Goal: Information Seeking & Learning: Learn about a topic

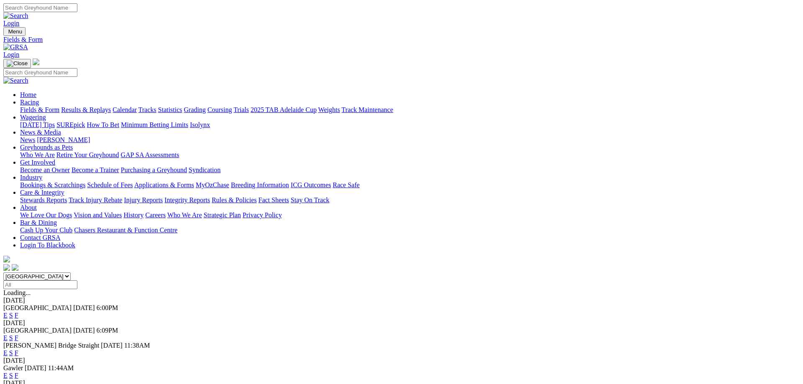
click at [232, 106] on link "Coursing" at bounding box center [220, 109] width 25 height 7
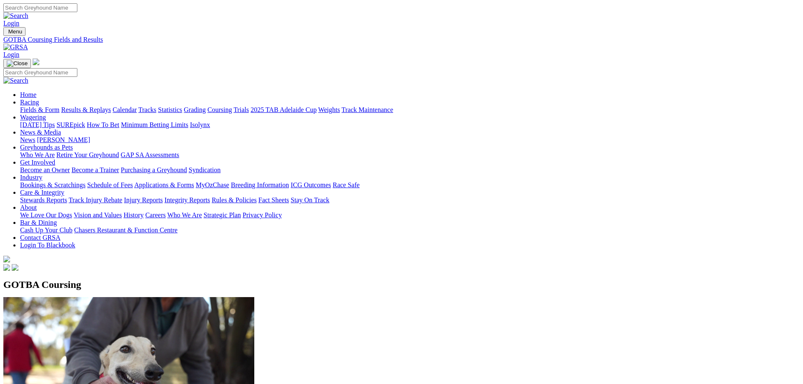
click at [59, 106] on link "Fields & Form" at bounding box center [39, 109] width 39 height 7
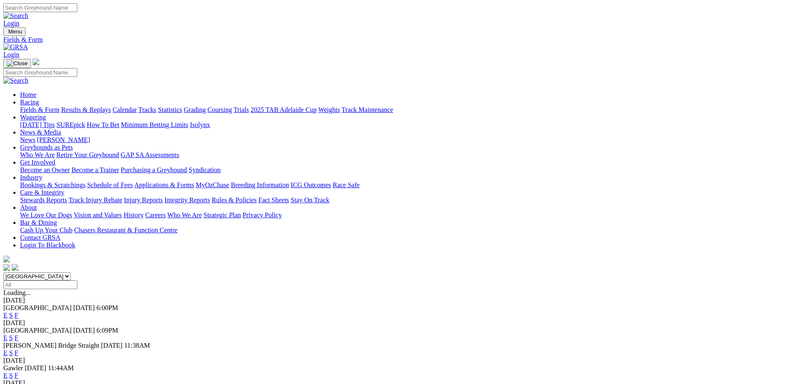
click at [18, 312] on link "F" at bounding box center [17, 315] width 4 height 7
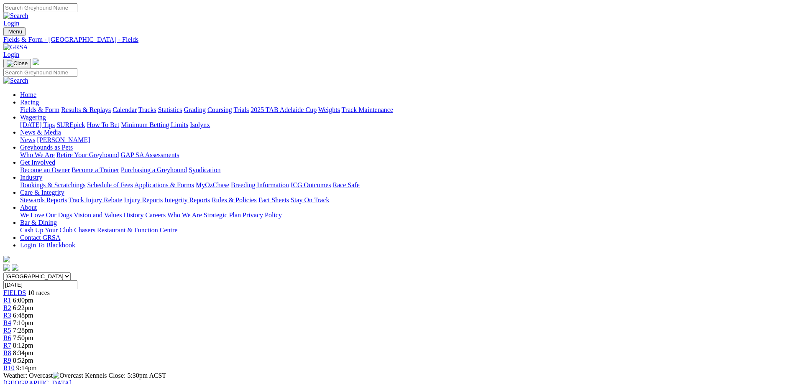
click at [59, 106] on link "Fields & Form" at bounding box center [39, 109] width 39 height 7
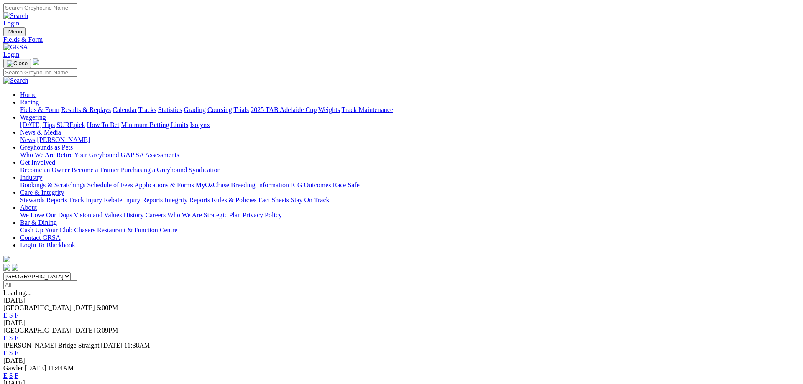
click at [18, 335] on link "F" at bounding box center [17, 338] width 4 height 7
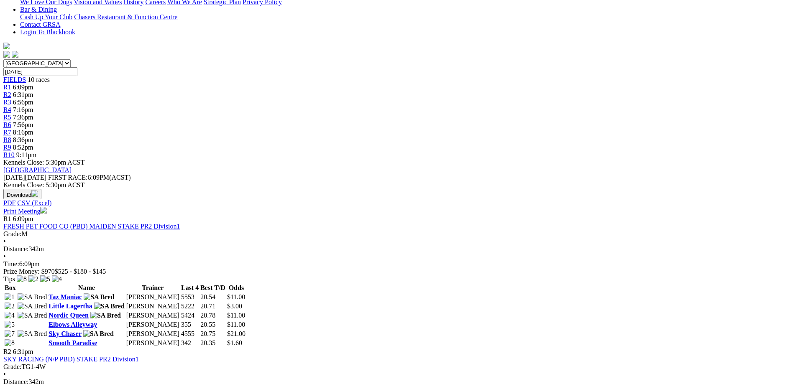
scroll to position [43, 0]
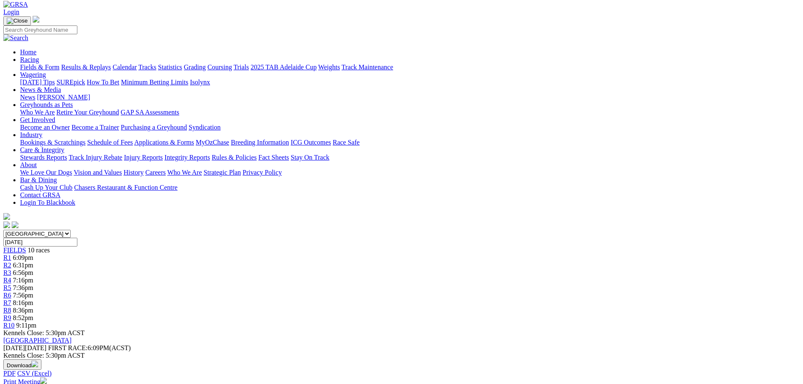
click at [11, 315] on span "R9" at bounding box center [7, 318] width 8 height 7
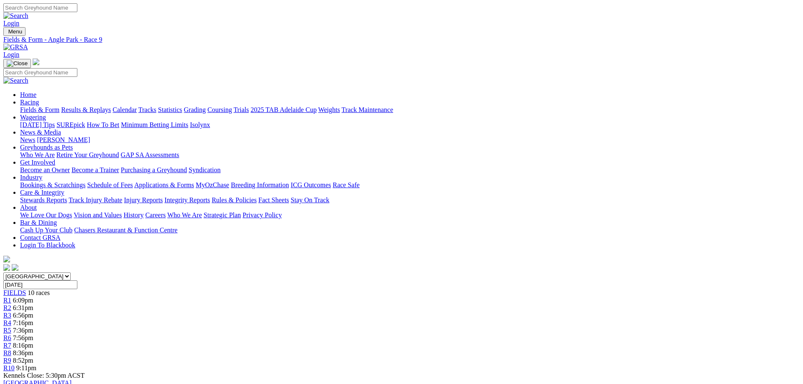
click at [161, 290] on div "FIELDS 10 races" at bounding box center [401, 294] width 797 height 8
click at [59, 106] on link "Fields & Form" at bounding box center [39, 109] width 39 height 7
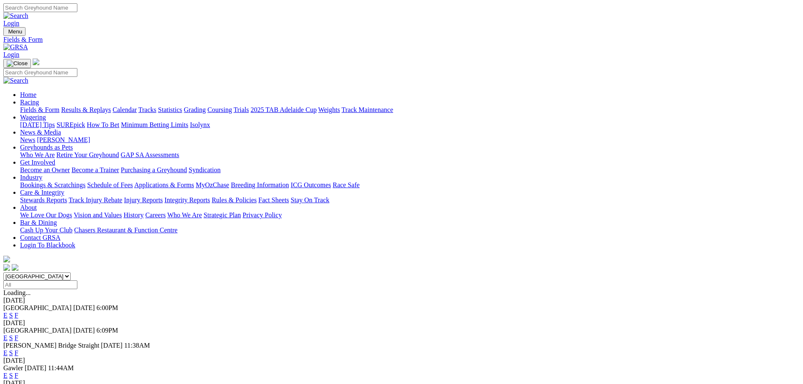
click at [18, 372] on link "F" at bounding box center [17, 375] width 4 height 7
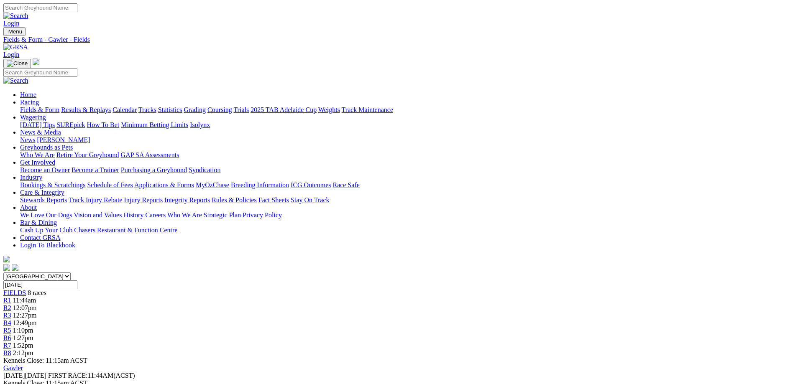
click at [137, 106] on link "Calendar" at bounding box center [125, 109] width 24 height 7
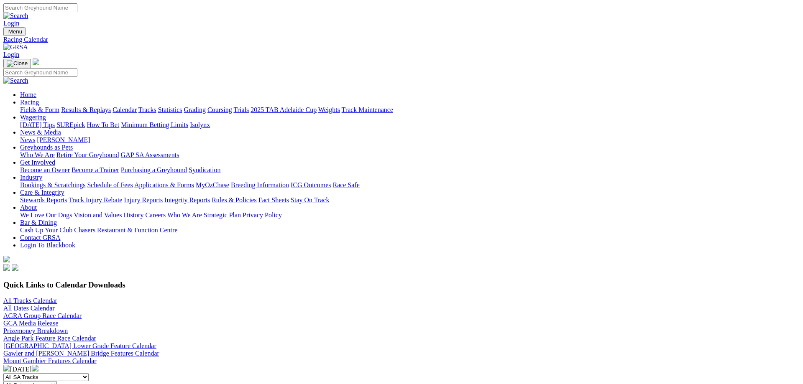
click at [96, 335] on link "Angle Park Feature Race Calendar" at bounding box center [49, 338] width 93 height 7
click at [156, 343] on link "[GEOGRAPHIC_DATA] Lower Grade Feature Calendar" at bounding box center [79, 346] width 153 height 7
click at [159, 350] on link "Gawler and [PERSON_NAME] Bridge Features Calendar" at bounding box center [81, 353] width 156 height 7
click at [82, 313] on link "AGRA Group Race Calendar" at bounding box center [42, 316] width 78 height 7
click at [57, 297] on link "All Tracks Calendar" at bounding box center [30, 300] width 54 height 7
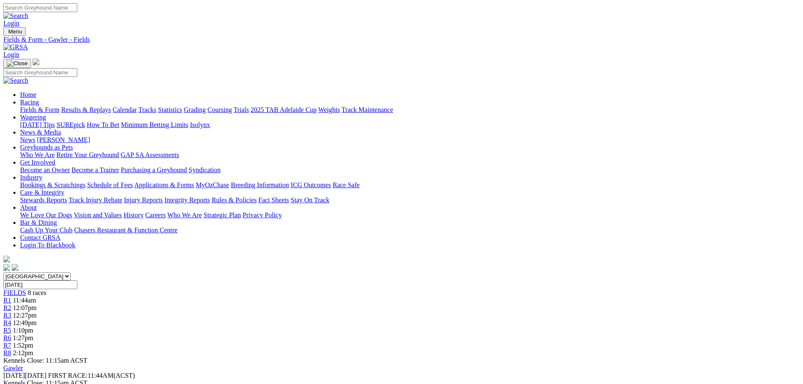
click at [11, 342] on link "R7" at bounding box center [7, 345] width 8 height 7
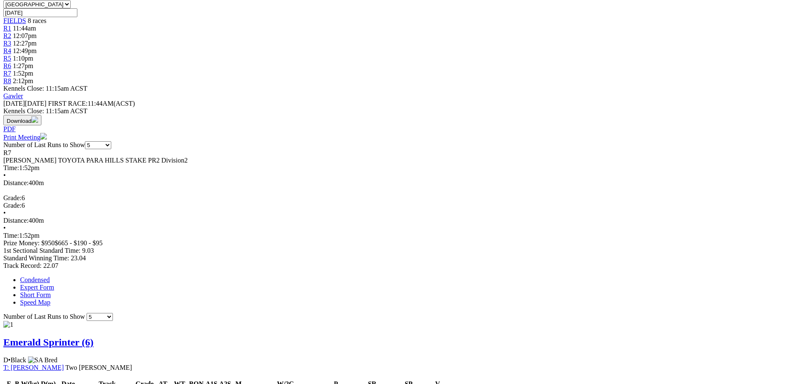
scroll to position [256, 0]
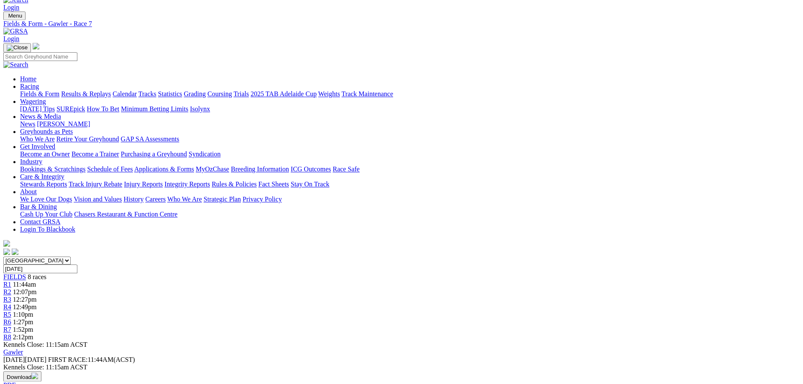
scroll to position [0, 0]
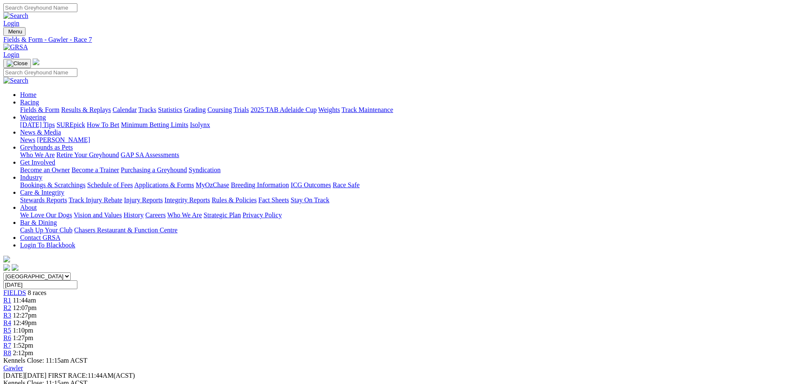
click at [59, 106] on link "Fields & Form" at bounding box center [39, 109] width 39 height 7
